Goal: Book appointment/travel/reservation

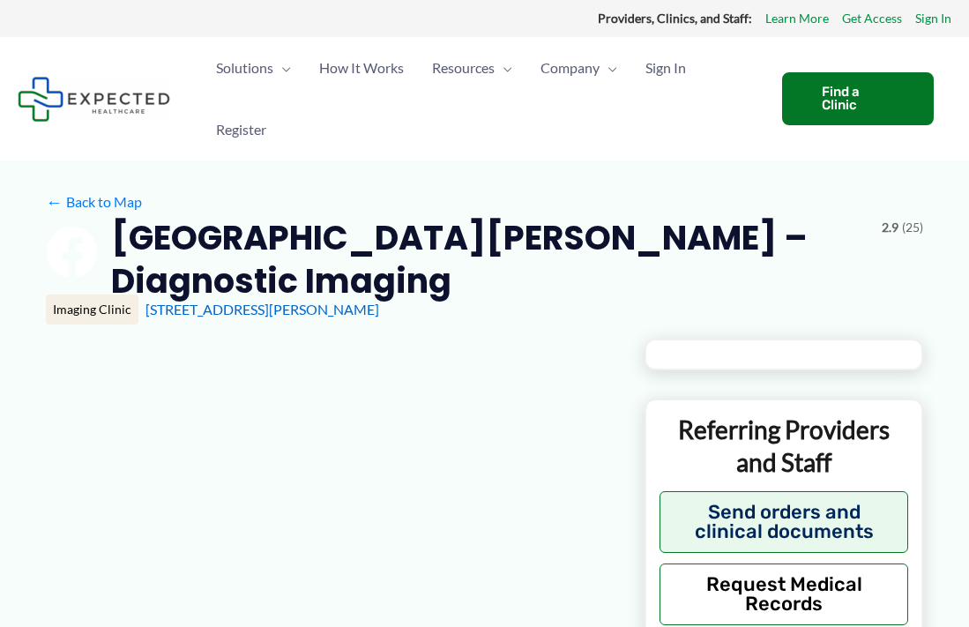
type input "**********"
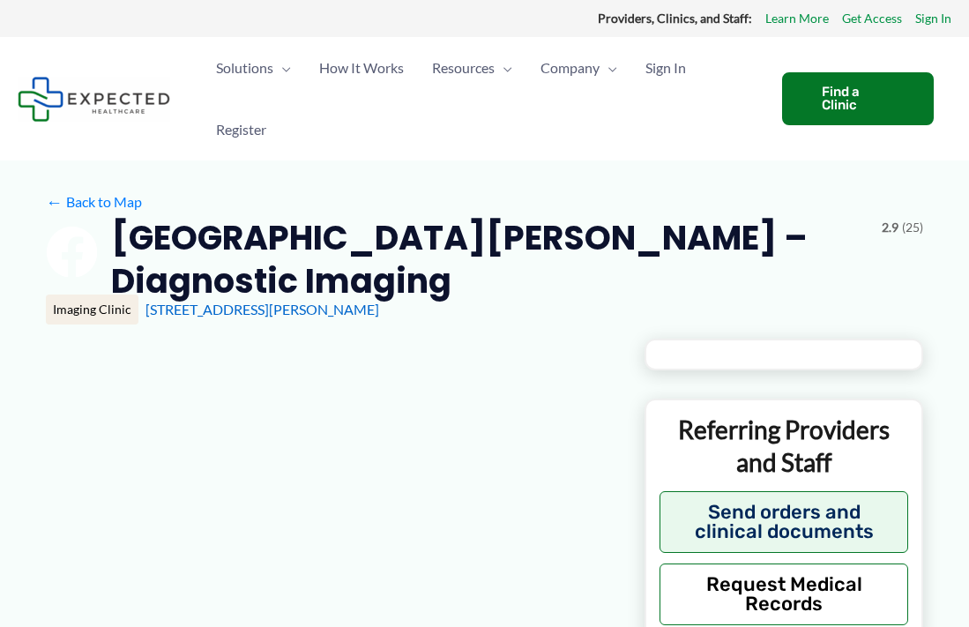
type input "**********"
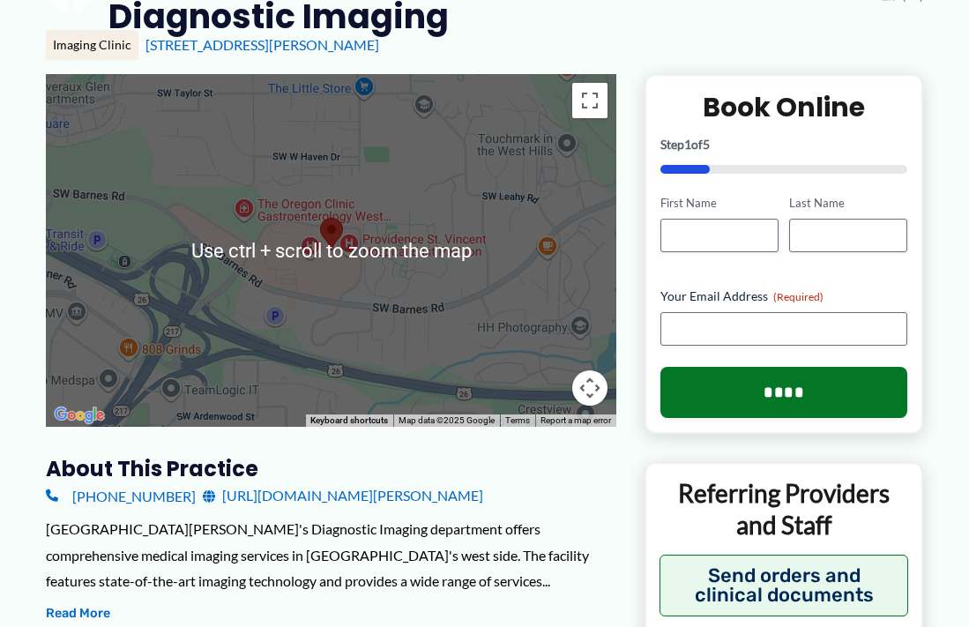
scroll to position [353, 0]
